Goal: Feedback & Contribution: Leave review/rating

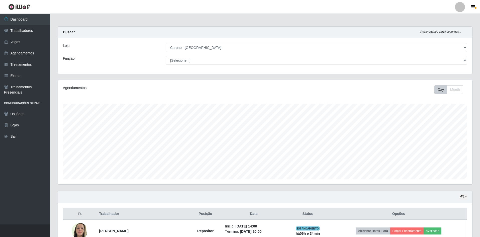
select select "505"
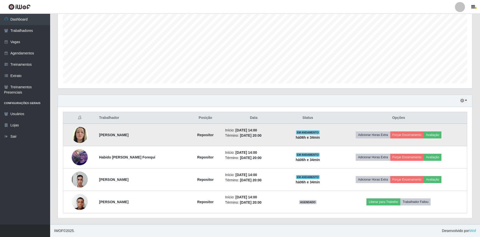
scroll to position [104, 414]
click at [433, 138] on button "Avaliação" at bounding box center [433, 134] width 18 height 7
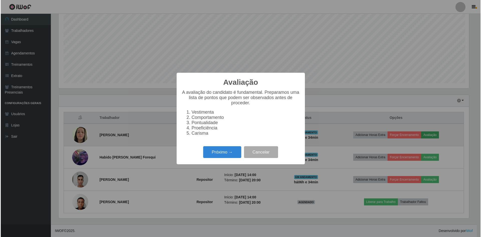
scroll to position [104, 412]
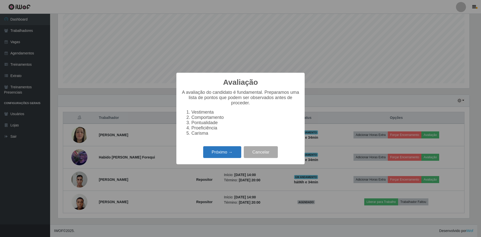
click at [229, 158] on button "Próximo →" at bounding box center [222, 152] width 38 height 12
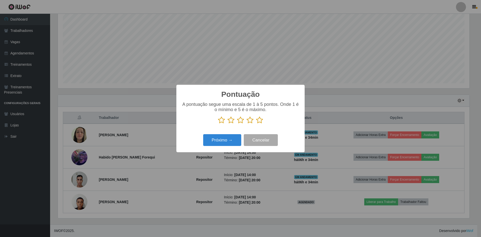
click at [260, 124] on icon at bounding box center [259, 120] width 7 height 8
click at [256, 124] on input "radio" at bounding box center [256, 124] width 0 height 0
click at [231, 142] on button "Próximo →" at bounding box center [222, 140] width 38 height 12
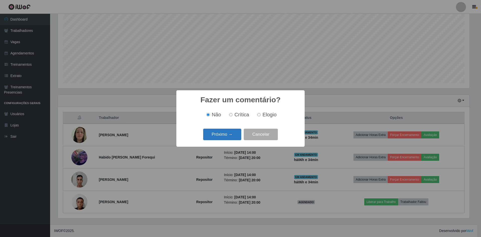
click at [234, 137] on button "Próximo →" at bounding box center [222, 135] width 38 height 12
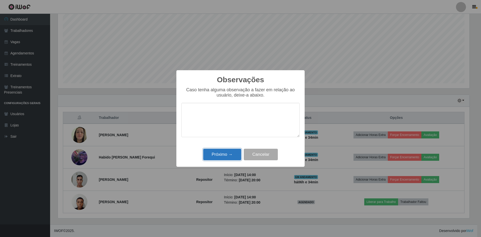
click at [235, 156] on button "Próximo →" at bounding box center [222, 155] width 38 height 12
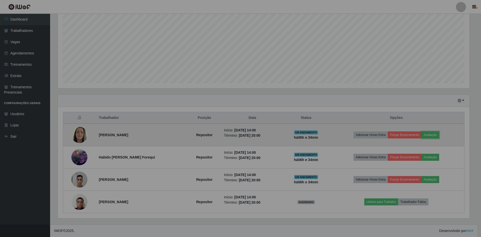
scroll to position [104, 414]
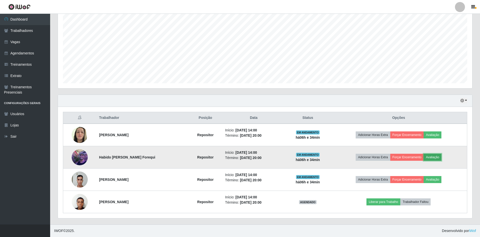
click at [432, 157] on button "Avaliação" at bounding box center [433, 157] width 18 height 7
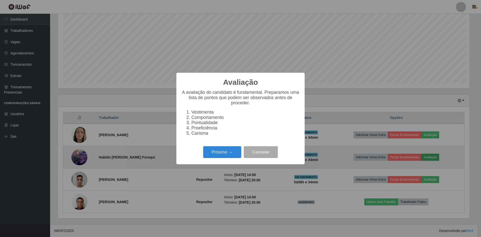
scroll to position [104, 412]
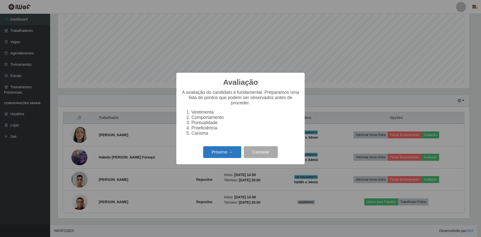
click at [223, 158] on button "Próximo →" at bounding box center [222, 152] width 38 height 12
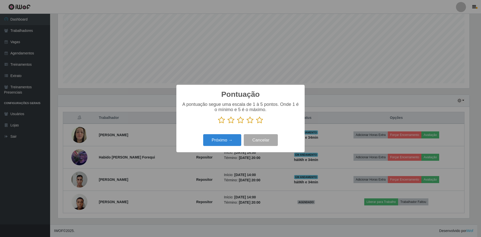
click at [259, 123] on icon at bounding box center [259, 120] width 7 height 8
click at [256, 124] on input "radio" at bounding box center [256, 124] width 0 height 0
click at [225, 142] on button "Próximo →" at bounding box center [222, 140] width 38 height 12
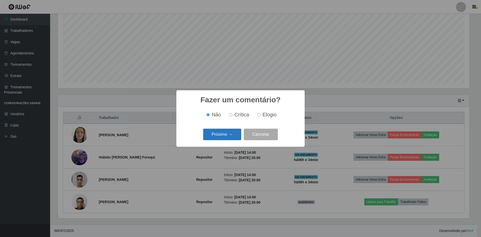
click at [231, 135] on button "Próximo →" at bounding box center [222, 135] width 38 height 12
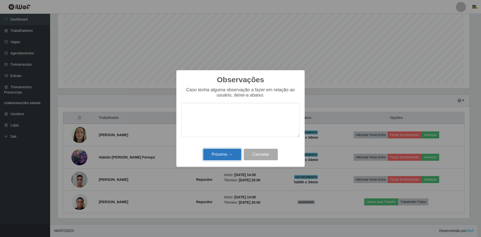
click at [227, 151] on button "Próximo →" at bounding box center [222, 155] width 38 height 12
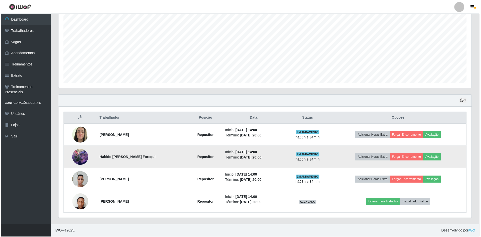
scroll to position [104, 414]
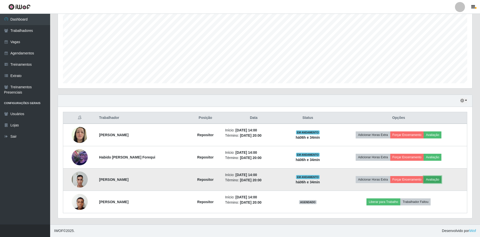
click at [436, 179] on button "Avaliação" at bounding box center [433, 179] width 18 height 7
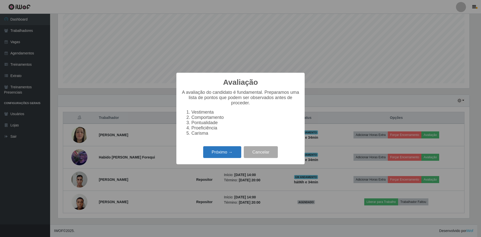
click at [227, 158] on button "Próximo →" at bounding box center [222, 152] width 38 height 12
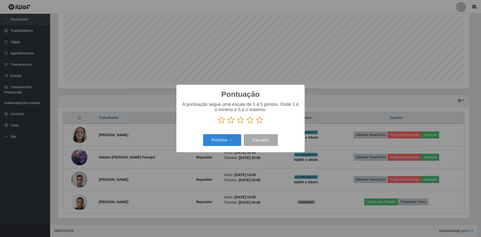
scroll to position [250503, 250196]
click at [258, 124] on icon at bounding box center [259, 120] width 7 height 8
click at [256, 124] on input "radio" at bounding box center [256, 124] width 0 height 0
click at [233, 141] on button "Próximo →" at bounding box center [222, 140] width 38 height 12
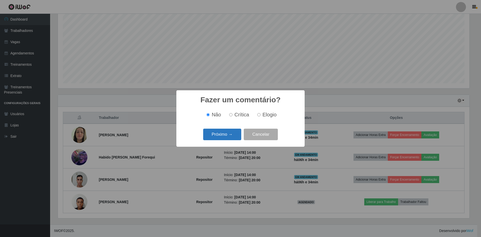
click at [230, 140] on button "Próximo →" at bounding box center [222, 135] width 38 height 12
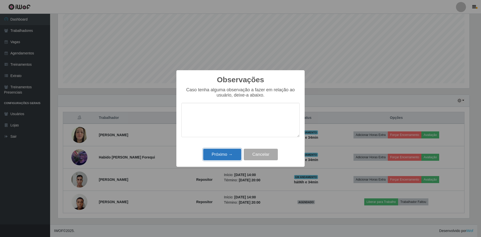
click at [230, 154] on button "Próximo →" at bounding box center [222, 155] width 38 height 12
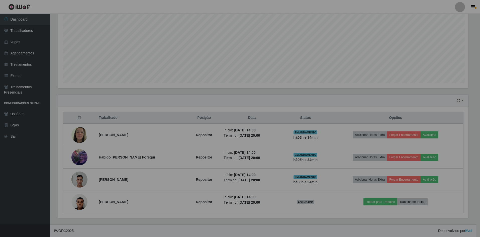
scroll to position [104, 414]
